Goal: Transaction & Acquisition: Purchase product/service

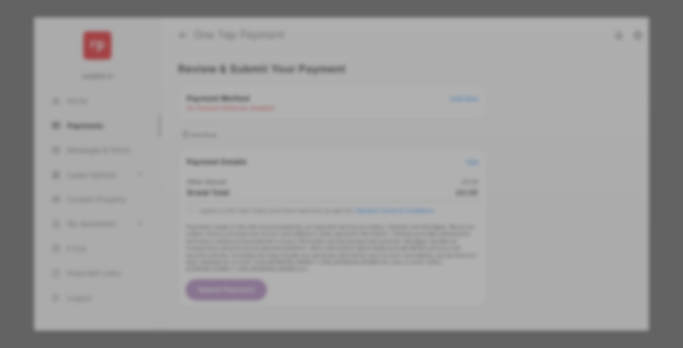
scroll to position [8, 0]
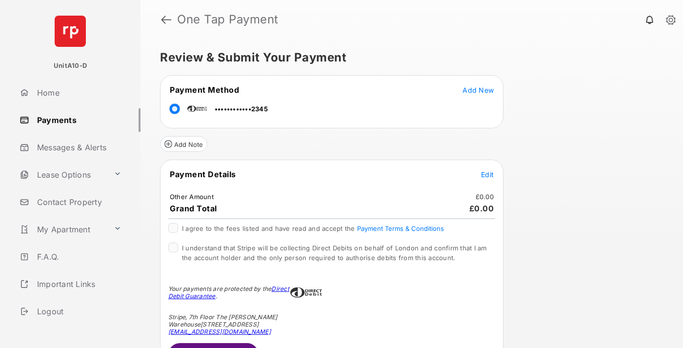
click at [487, 174] on span "Edit" at bounding box center [487, 174] width 13 height 8
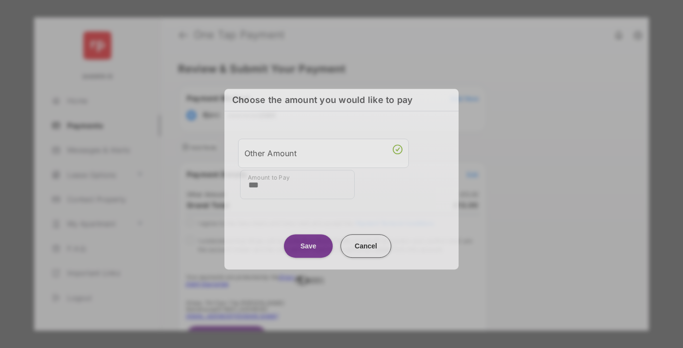
type input "***"
click at [308, 243] on button "Save" at bounding box center [308, 245] width 49 height 23
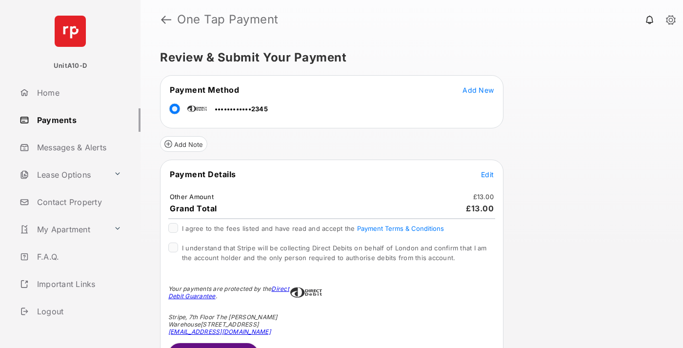
click at [487, 174] on span "Edit" at bounding box center [487, 174] width 13 height 8
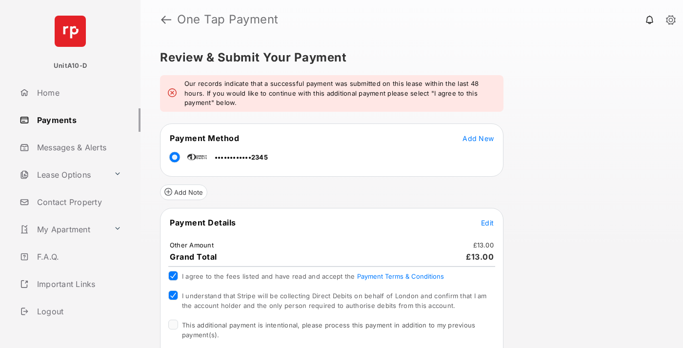
click at [327, 325] on span "This additional payment is intentional, please process this payment in addition…" at bounding box center [328, 330] width 293 height 18
